Goal: Task Accomplishment & Management: Complete application form

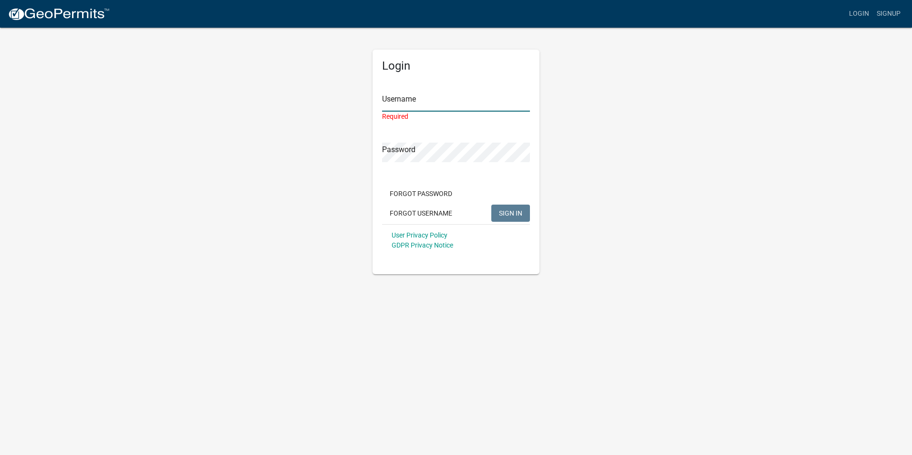
click at [420, 95] on input "Username" at bounding box center [456, 102] width 148 height 20
paste input "[EMAIL_ADDRESS][PERSON_NAME][DOMAIN_NAME]"
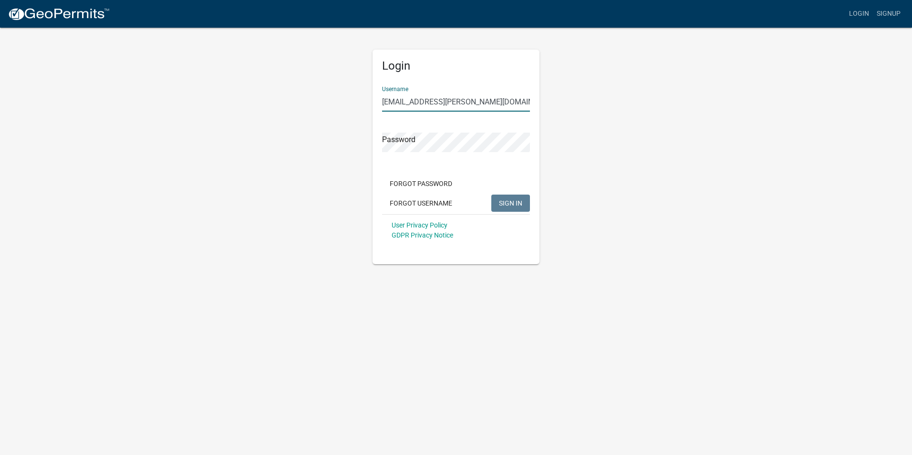
type input "[EMAIL_ADDRESS][PERSON_NAME][DOMAIN_NAME]"
click at [500, 206] on span "SIGN IN" at bounding box center [510, 203] width 23 height 8
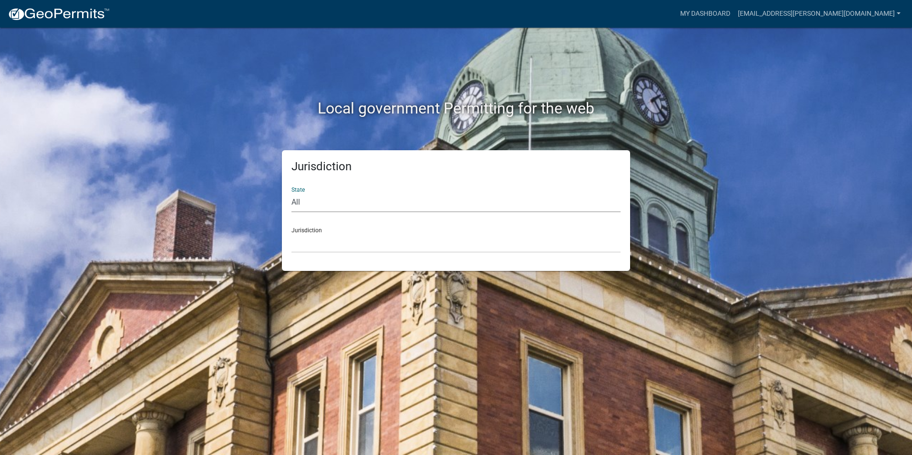
click at [412, 201] on select "All [US_STATE] [US_STATE] [US_STATE] [US_STATE] [US_STATE] [US_STATE] [US_STATE…" at bounding box center [455, 203] width 329 height 20
select select "[US_STATE]"
click at [291, 193] on select "All [US_STATE] [US_STATE] [US_STATE] [US_STATE] [US_STATE] [US_STATE] [US_STATE…" at bounding box center [455, 203] width 329 height 20
click at [321, 236] on select "[GEOGRAPHIC_DATA], [US_STATE][PERSON_NAME][GEOGRAPHIC_DATA], [US_STATE][PERSON_…" at bounding box center [455, 243] width 329 height 20
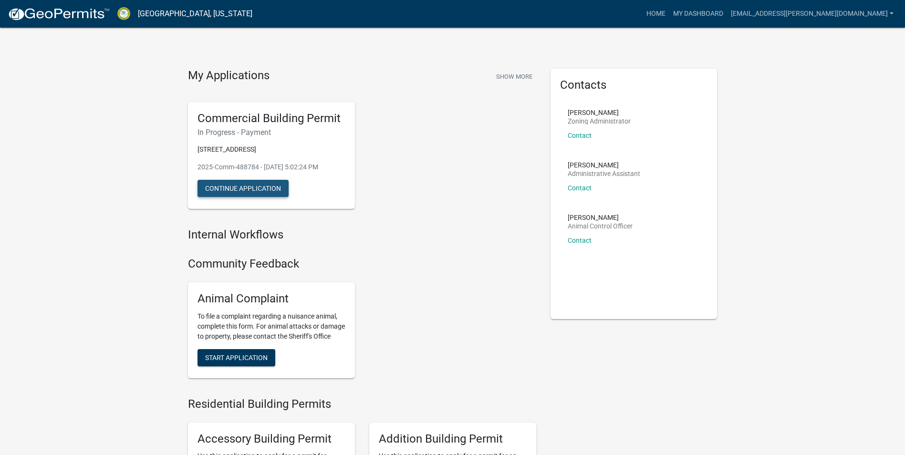
click at [237, 190] on button "Continue Application" at bounding box center [242, 188] width 91 height 17
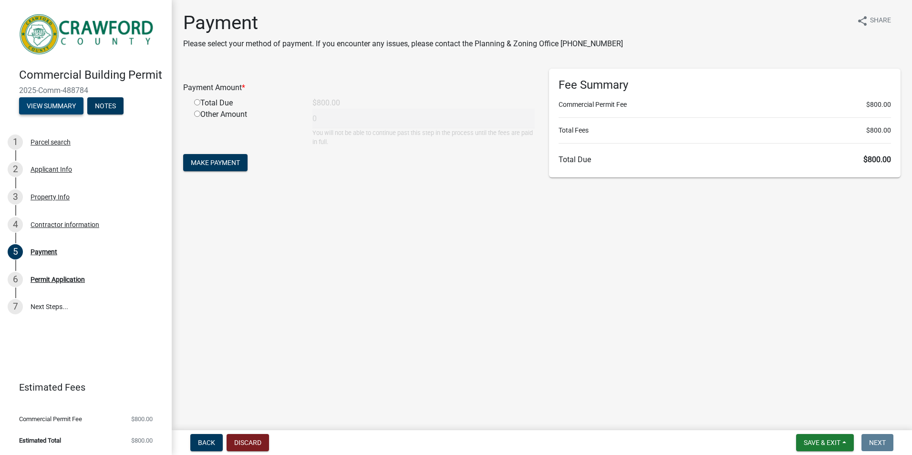
drag, startPoint x: 51, startPoint y: 106, endPoint x: 31, endPoint y: 107, distance: 20.1
click at [31, 107] on button "View Summary" at bounding box center [51, 105] width 64 height 17
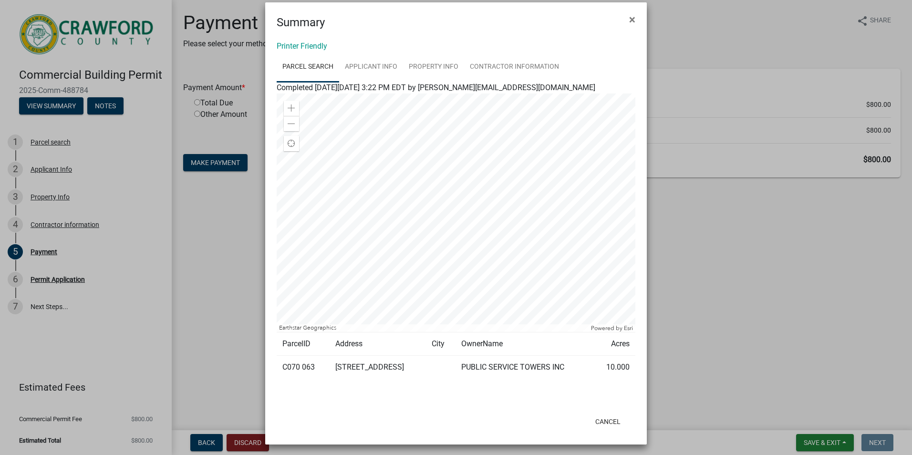
scroll to position [14, 0]
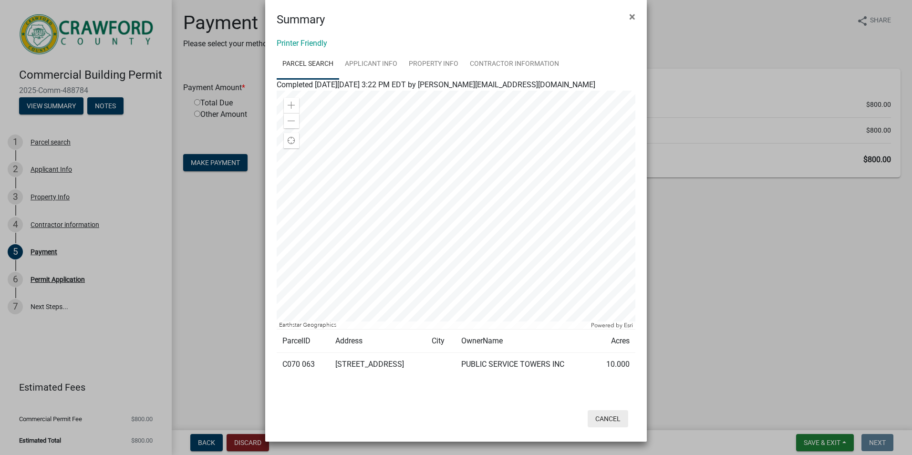
click at [607, 415] on button "Cancel" at bounding box center [607, 418] width 41 height 17
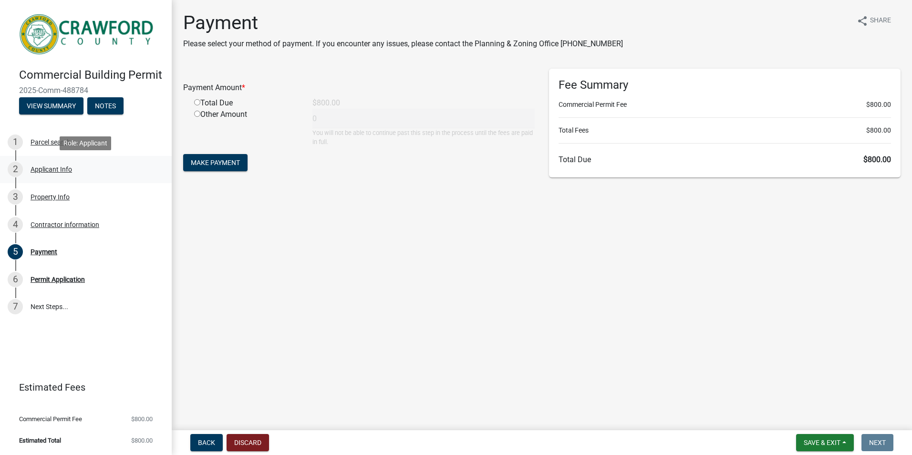
click at [47, 171] on div "Applicant Info" at bounding box center [51, 169] width 41 height 7
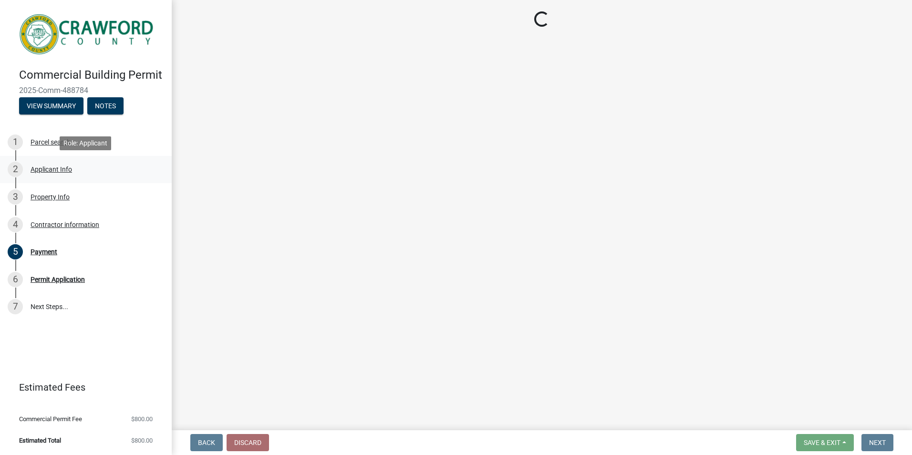
select select "7547654c-6a2b-418c-8f9d-b50998ca6dd7"
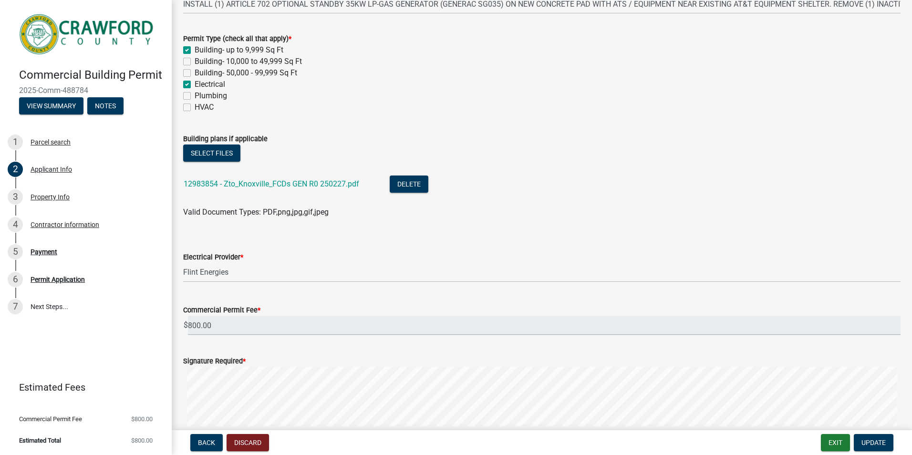
scroll to position [381, 0]
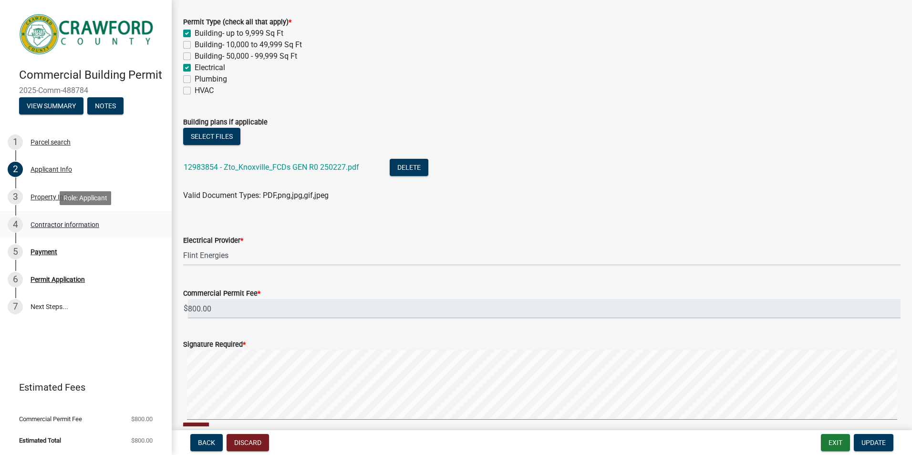
click at [54, 223] on div "Contractor information" at bounding box center [65, 224] width 69 height 7
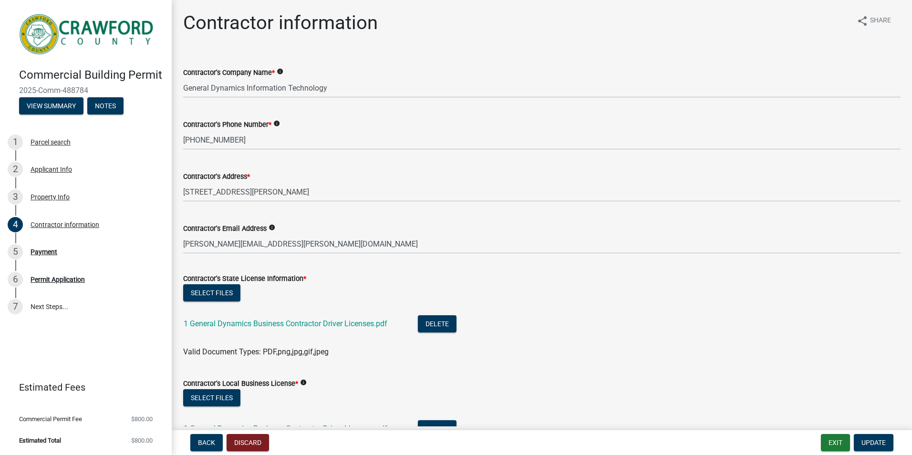
scroll to position [82, 0]
